Goal: Find specific page/section: Find specific page/section

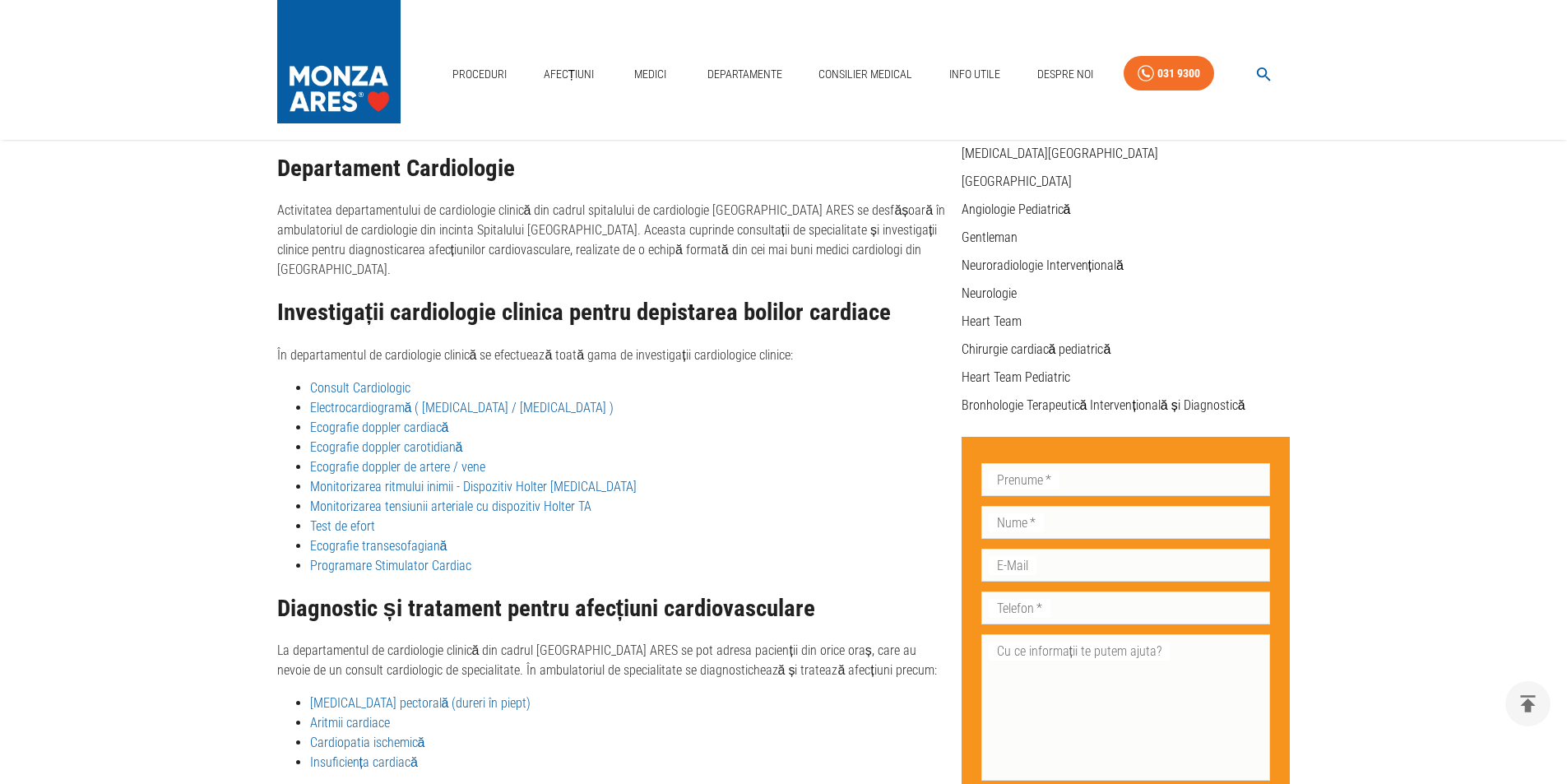
scroll to position [411, 0]
click at [640, 71] on link "Medici" at bounding box center [651, 74] width 53 height 33
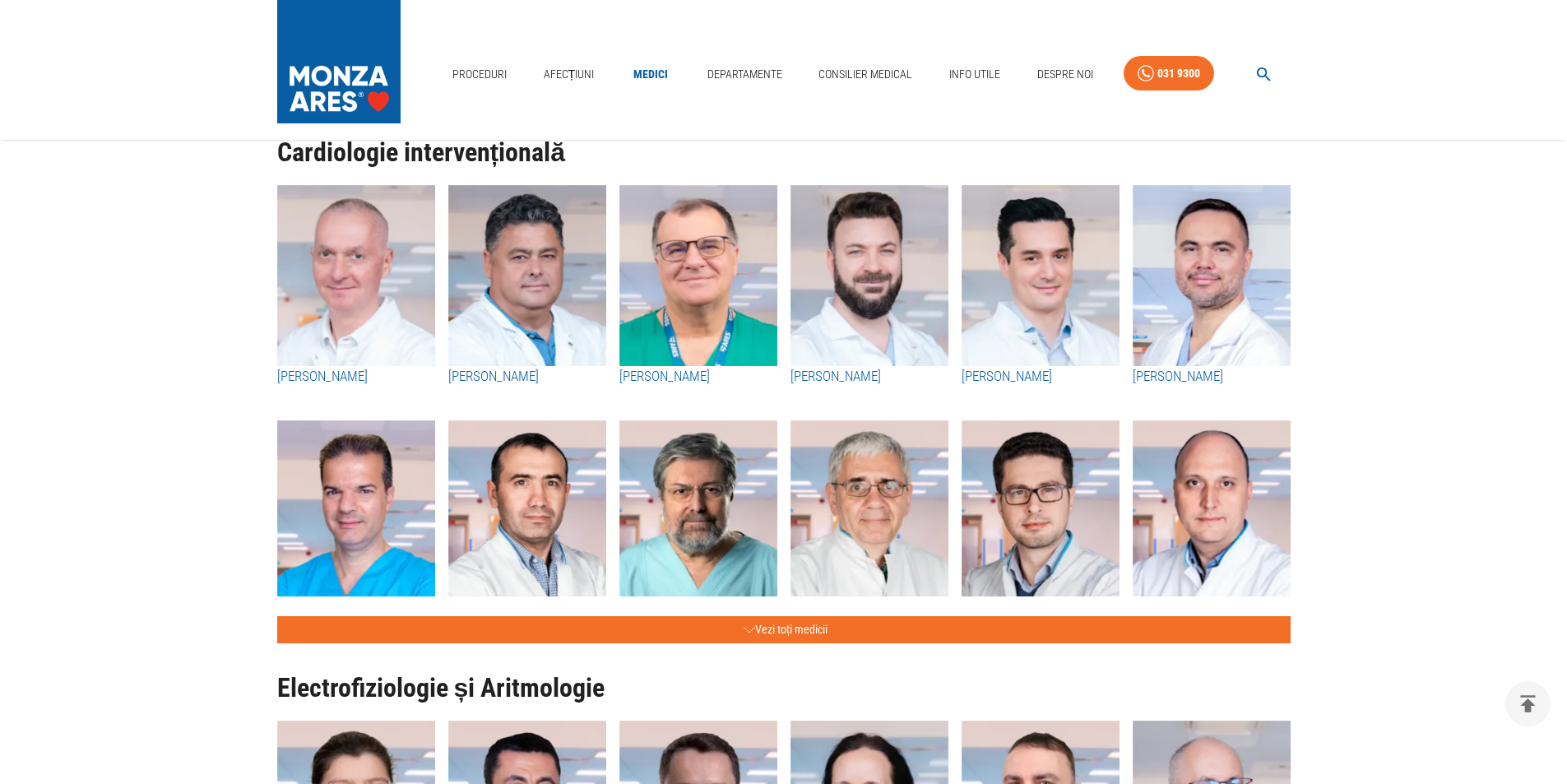
scroll to position [576, 0]
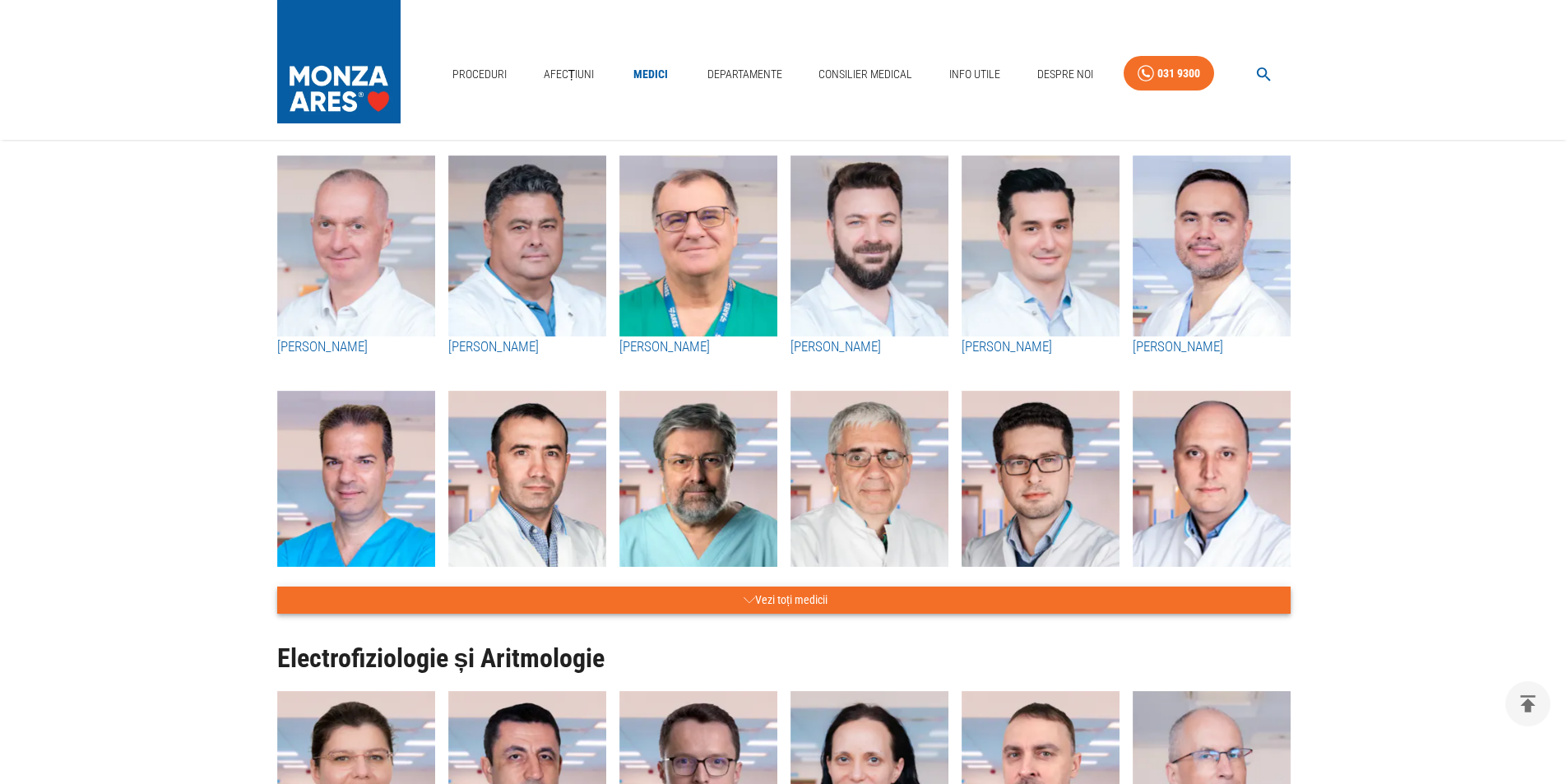
click at [798, 601] on button "Vezi toți medicii" at bounding box center [784, 600] width 1014 height 27
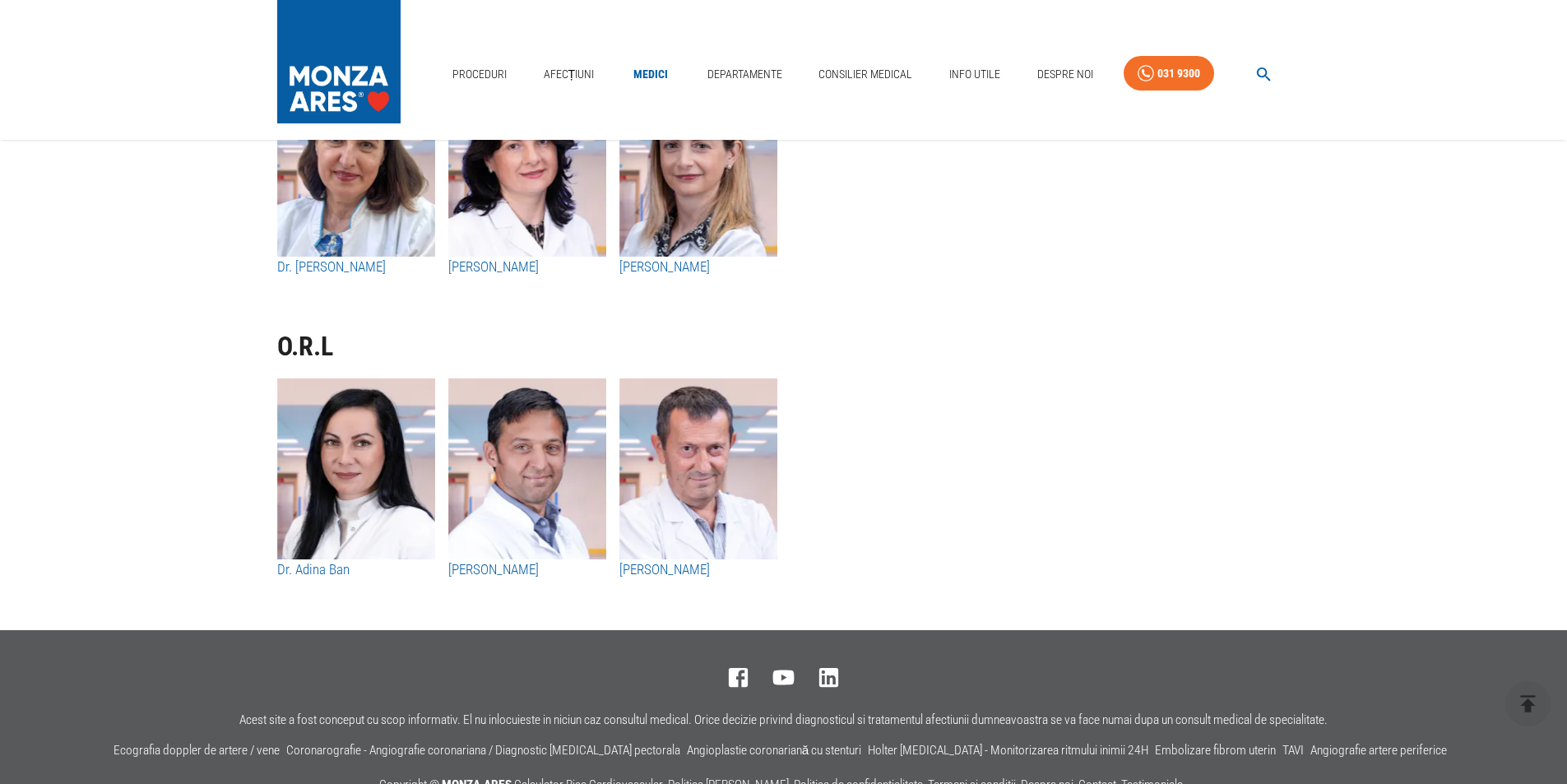
scroll to position [9713, 0]
